Goal: Task Accomplishment & Management: Use online tool/utility

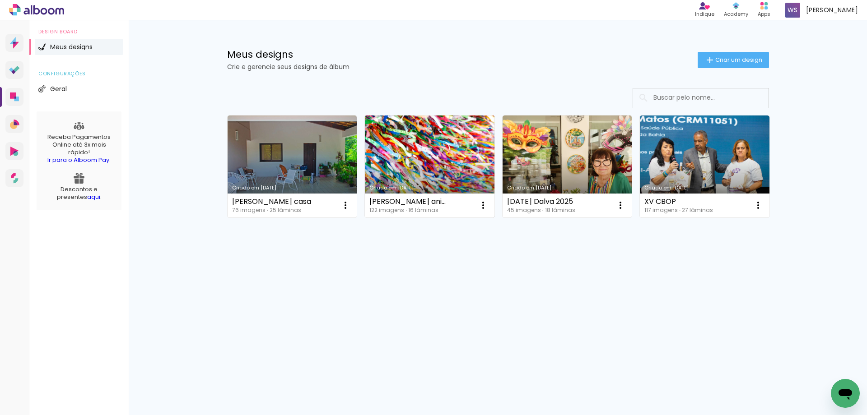
click at [385, 134] on link "Criado em [DATE]" at bounding box center [430, 167] width 130 height 102
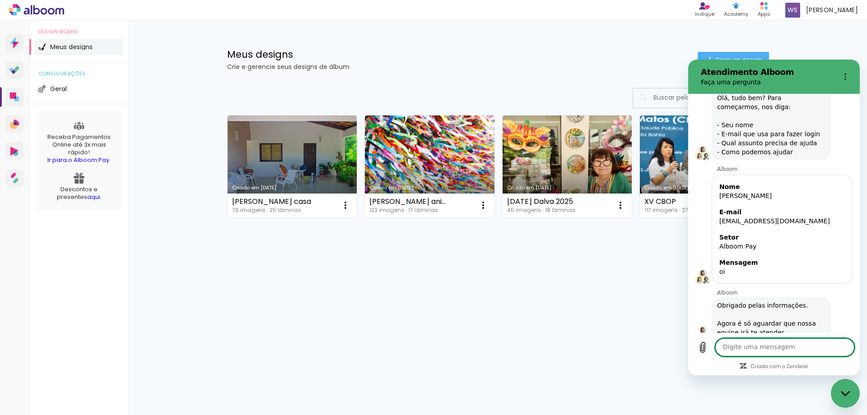
scroll to position [1132, 0]
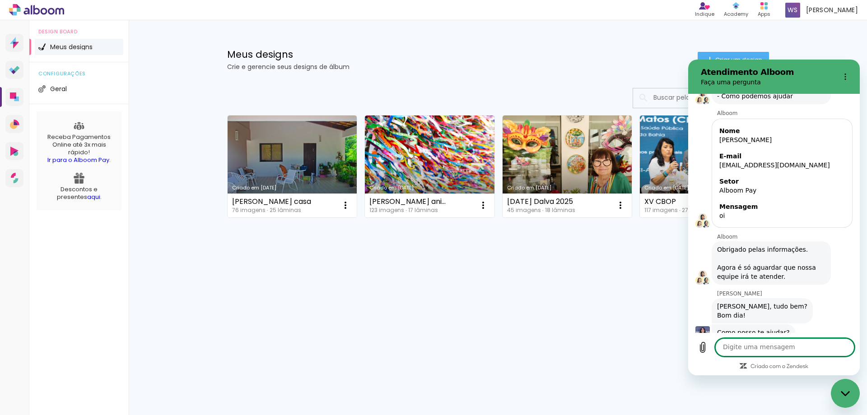
click at [295, 283] on div "Criado em 23/09/25 Ana Paula casa 76 imagens ∙ 25 lâminas Abrir Fazer uma cópia…" at bounding box center [497, 190] width 587 height 223
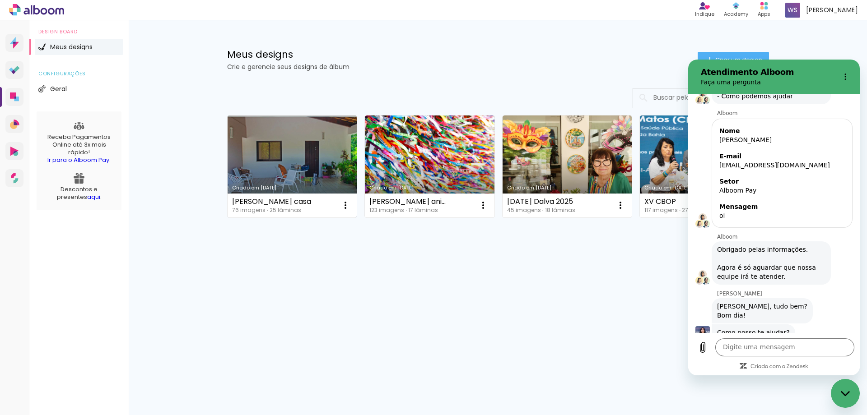
click at [307, 166] on link "Criado em [DATE]" at bounding box center [293, 167] width 130 height 102
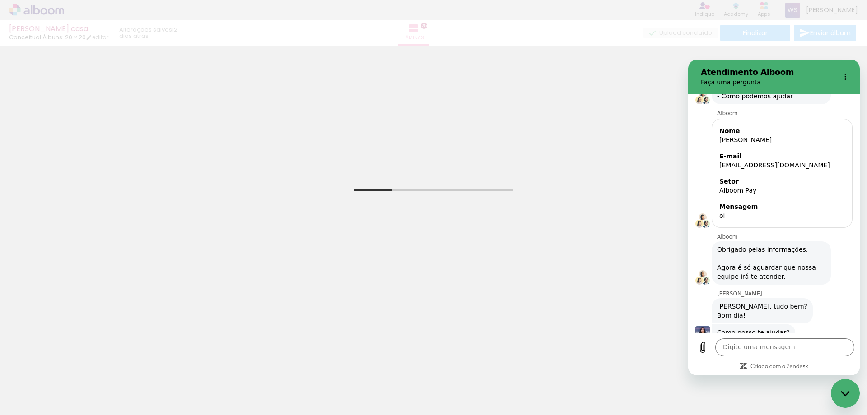
click at [779, 357] on div "Digite uma mensagem x" at bounding box center [774, 354] width 172 height 42
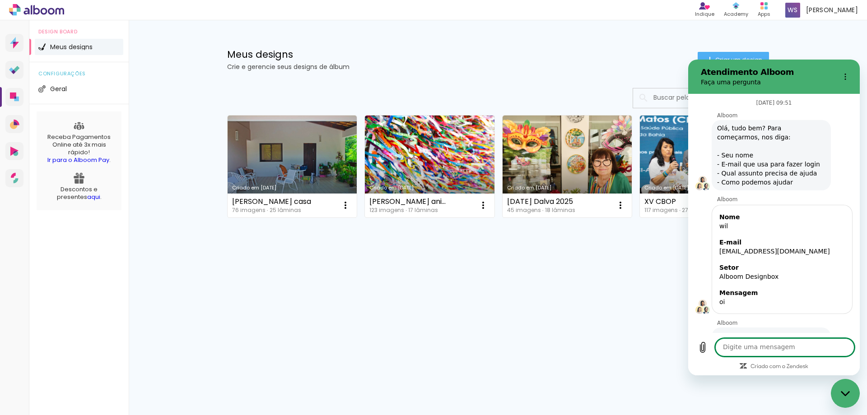
scroll to position [1701, 0]
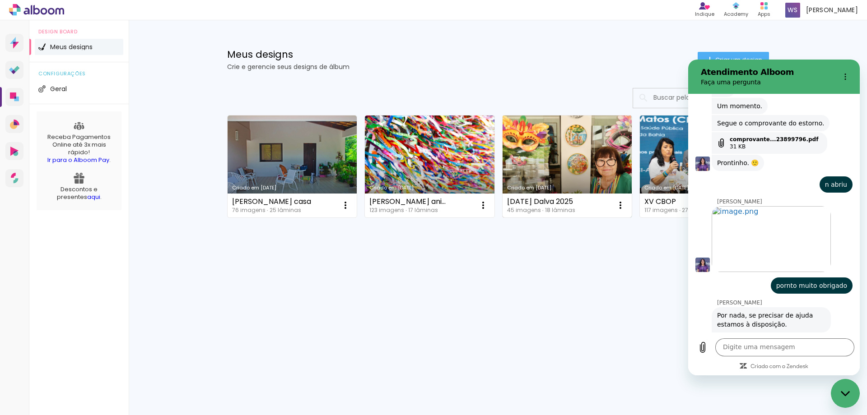
click at [581, 171] on link "Criado em [DATE]" at bounding box center [567, 167] width 130 height 102
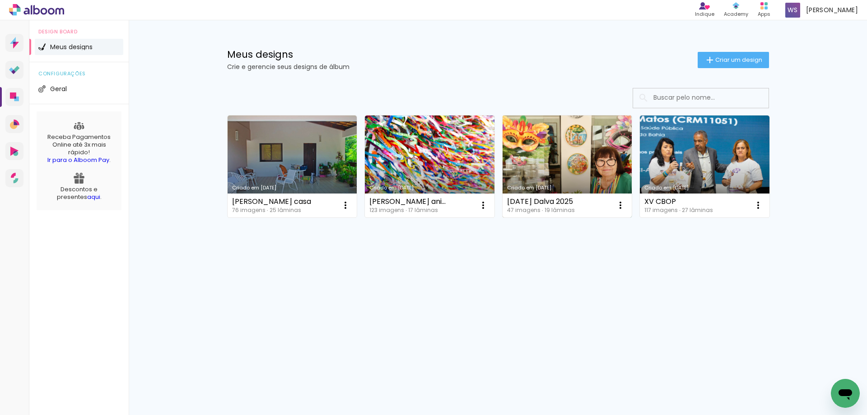
click at [567, 164] on link "Criado em [DATE]" at bounding box center [567, 167] width 130 height 102
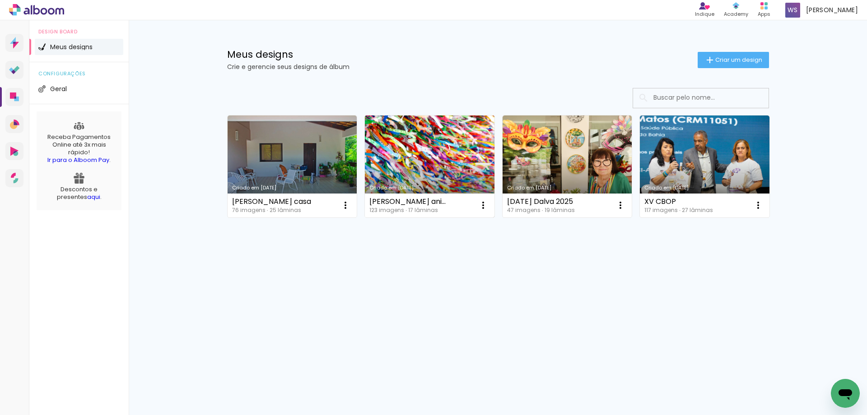
click at [449, 161] on link "Criado em [DATE]" at bounding box center [430, 167] width 130 height 102
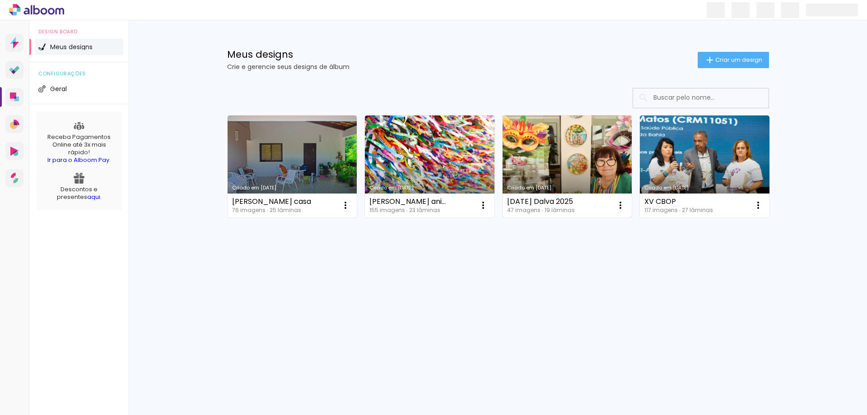
click at [558, 161] on link "Criado em [DATE]" at bounding box center [567, 167] width 130 height 102
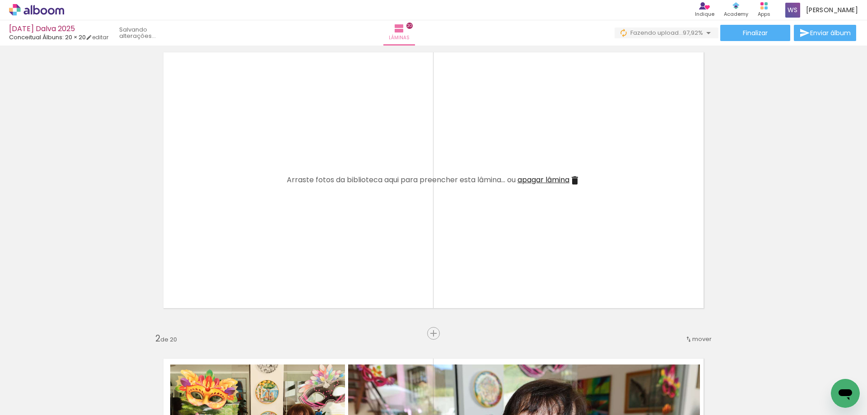
scroll to position [0, 1637]
drag, startPoint x: 817, startPoint y: 387, endPoint x: 473, endPoint y: 204, distance: 390.0
click at [473, 204] on quentale-workspace at bounding box center [433, 207] width 867 height 415
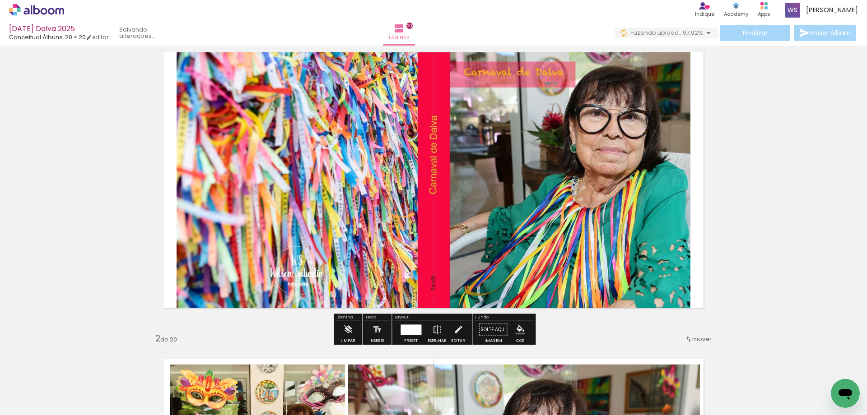
click at [737, 30] on div "Finalizar Enviar álbum" at bounding box center [735, 33] width 243 height 16
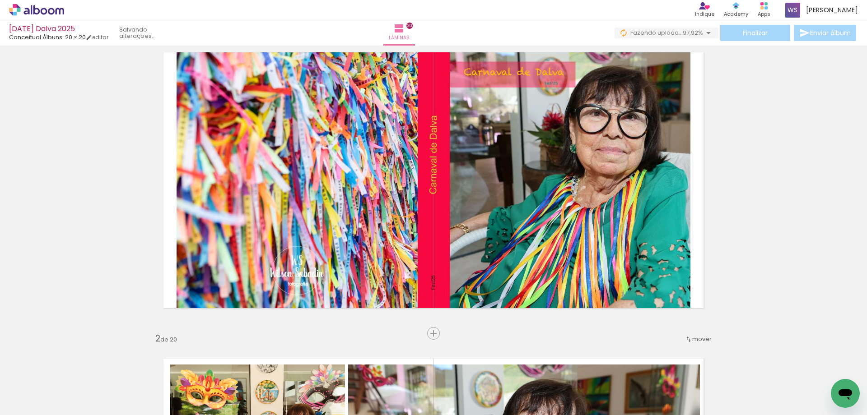
click at [737, 25] on paper-button "Finalizar" at bounding box center [755, 33] width 70 height 16
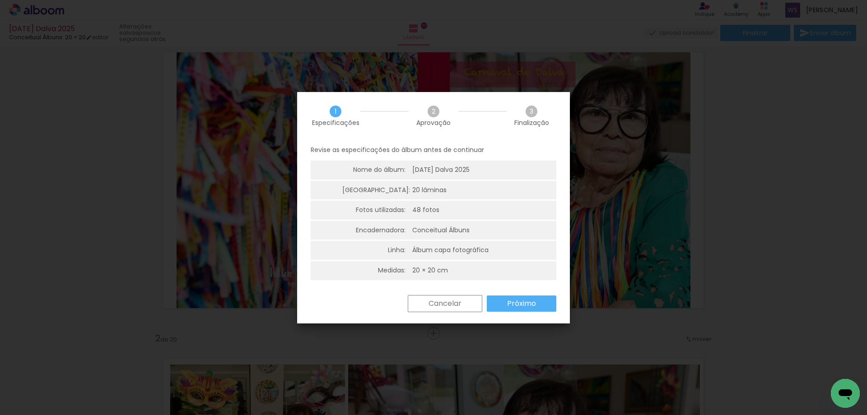
click at [0, 0] on slot "Próximo" at bounding box center [0, 0] width 0 height 0
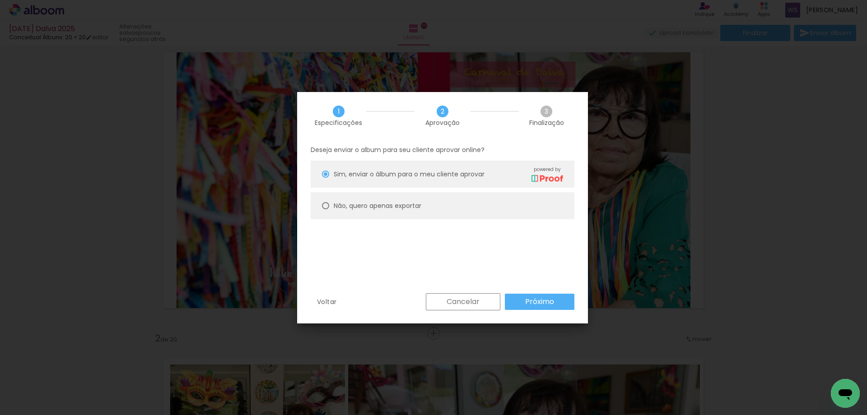
click at [519, 303] on paper-button "Próximo" at bounding box center [540, 302] width 70 height 16
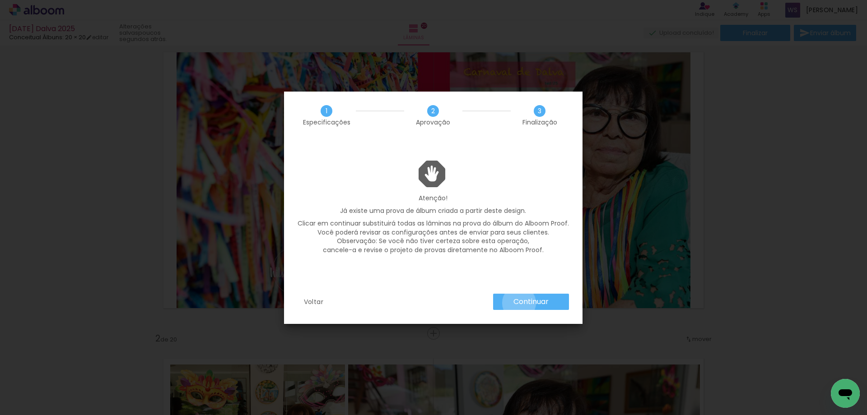
click at [0, 0] on slot "Continuar" at bounding box center [0, 0] width 0 height 0
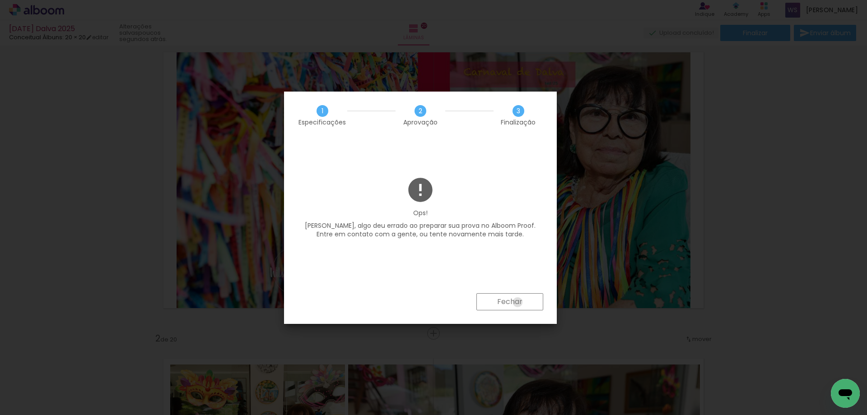
click at [0, 0] on slot "Fechar" at bounding box center [0, 0] width 0 height 0
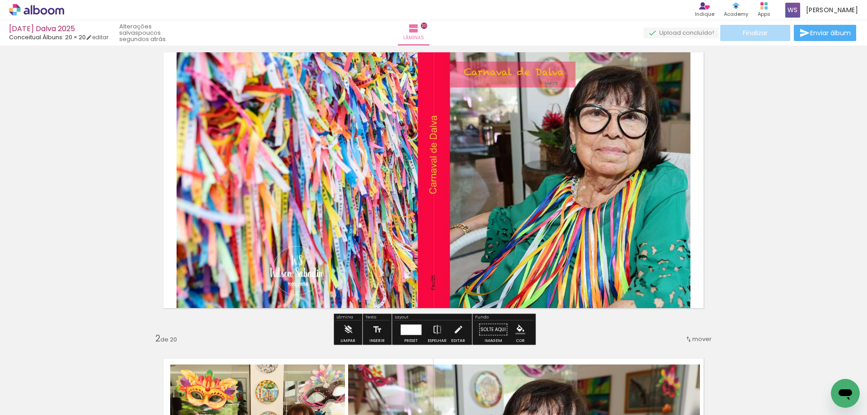
click at [743, 32] on span "Finalizar" at bounding box center [755, 33] width 25 height 6
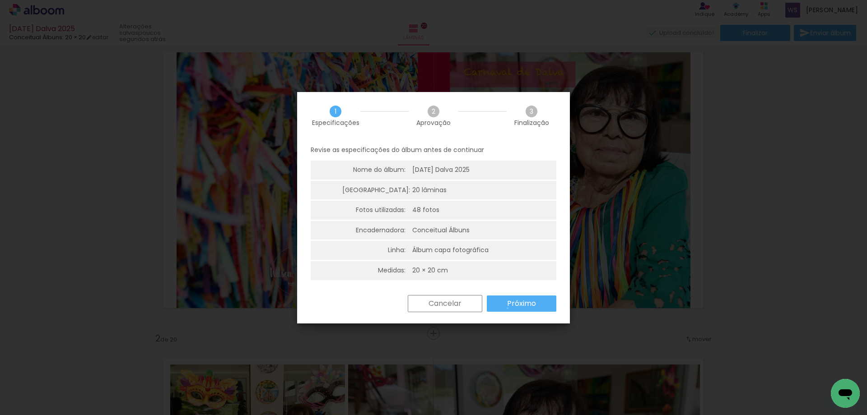
click at [0, 0] on slot "Próximo" at bounding box center [0, 0] width 0 height 0
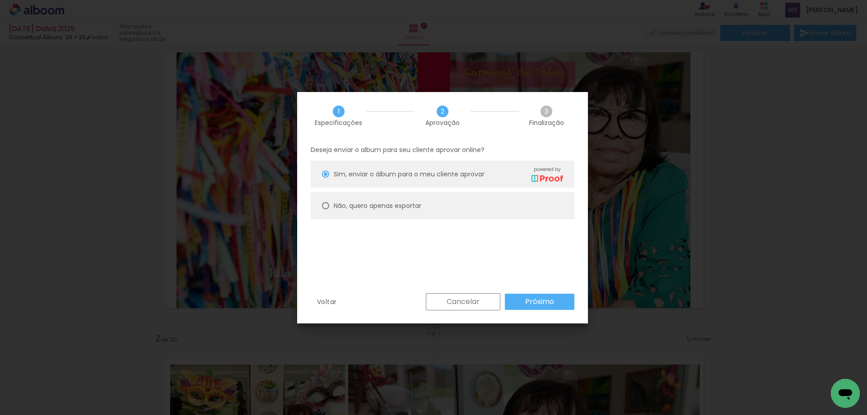
click at [517, 300] on paper-button "Próximo" at bounding box center [540, 302] width 70 height 16
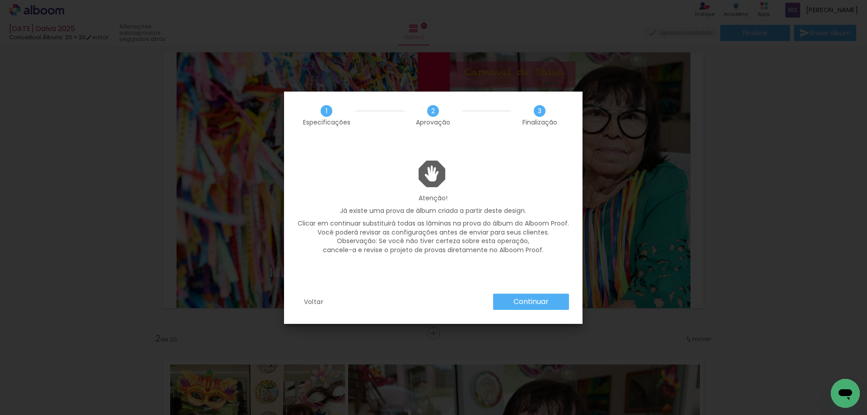
click at [0, 0] on slot "Continuar" at bounding box center [0, 0] width 0 height 0
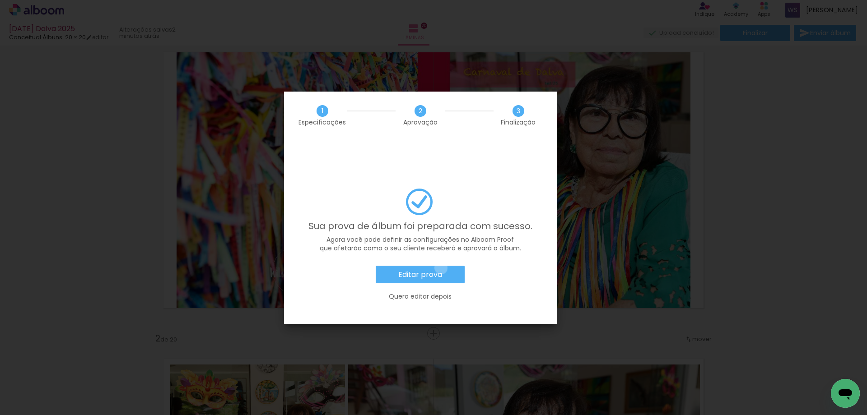
click at [441, 266] on paper-button "Editar prova" at bounding box center [420, 275] width 89 height 18
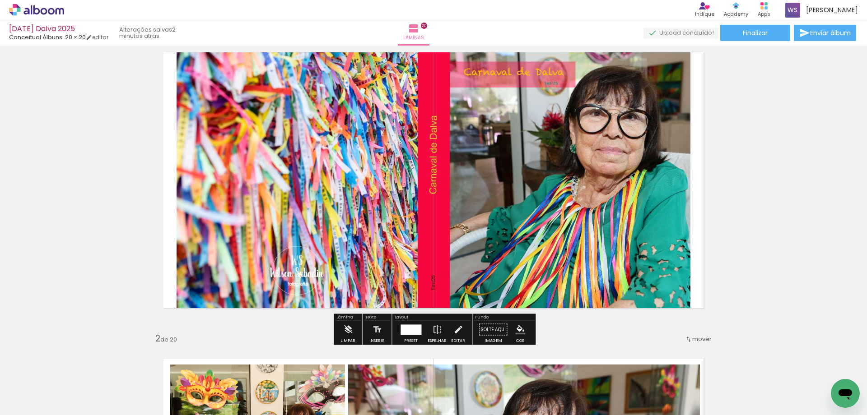
scroll to position [0, 1637]
click at [743, 30] on span "Finalizar" at bounding box center [755, 33] width 25 height 6
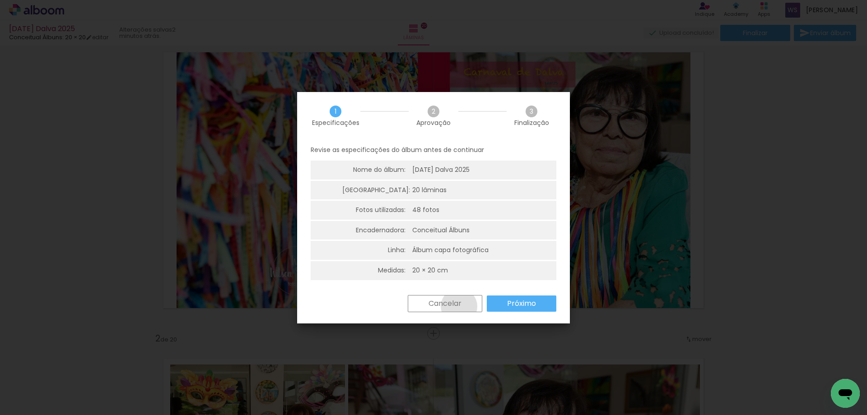
click at [0, 0] on slot "Cancelar" at bounding box center [0, 0] width 0 height 0
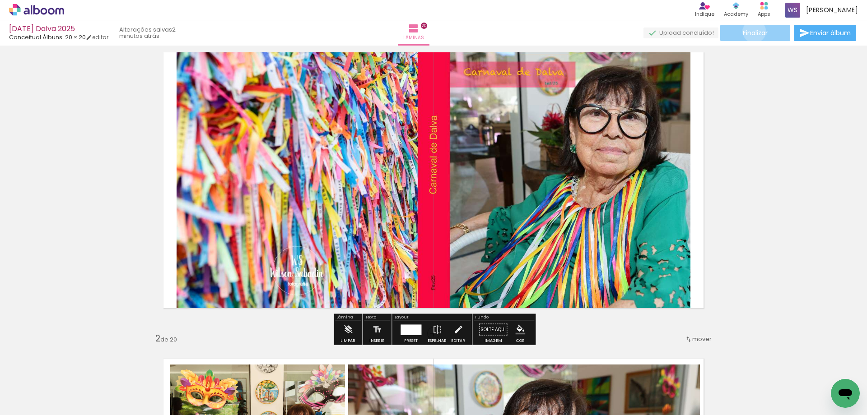
click at [751, 31] on span "Finalizar" at bounding box center [755, 33] width 25 height 6
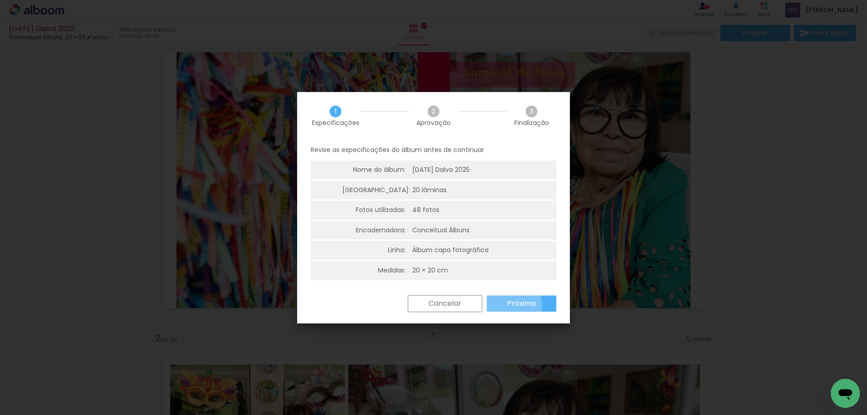
click at [505, 306] on paper-button "Próximo" at bounding box center [522, 304] width 70 height 16
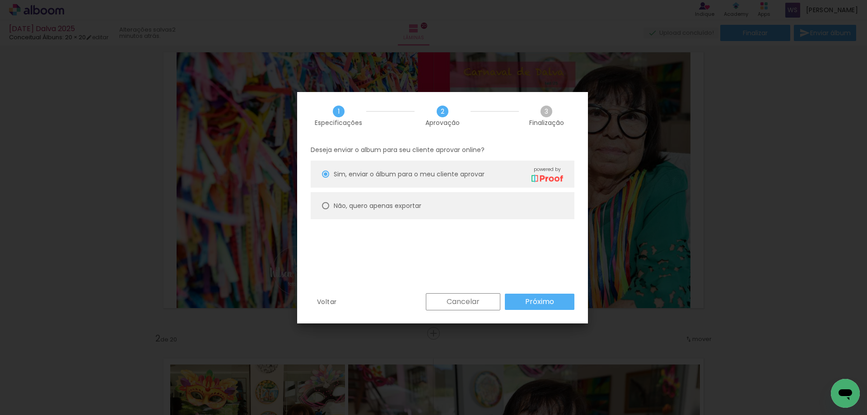
click at [521, 300] on paper-button "Próximo" at bounding box center [540, 302] width 70 height 16
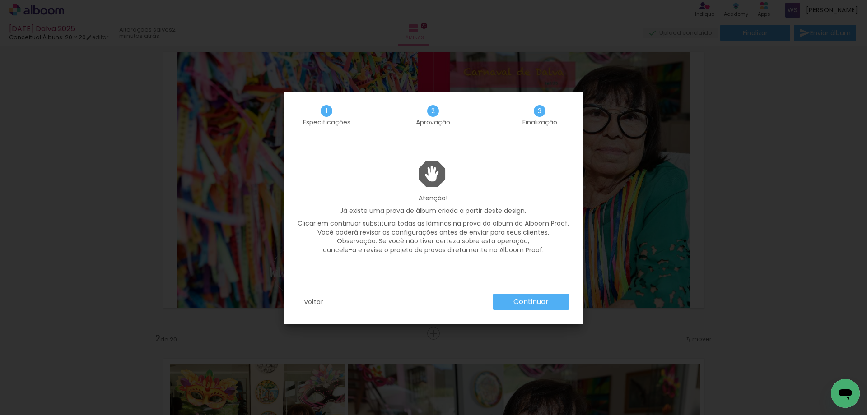
click at [0, 0] on slot "Continuar" at bounding box center [0, 0] width 0 height 0
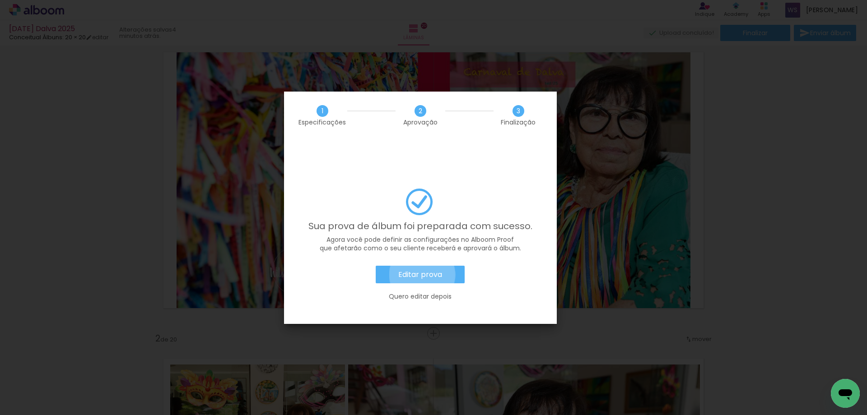
click at [0, 0] on slot "Editar prova" at bounding box center [0, 0] width 0 height 0
